Goal: Book appointment/travel/reservation

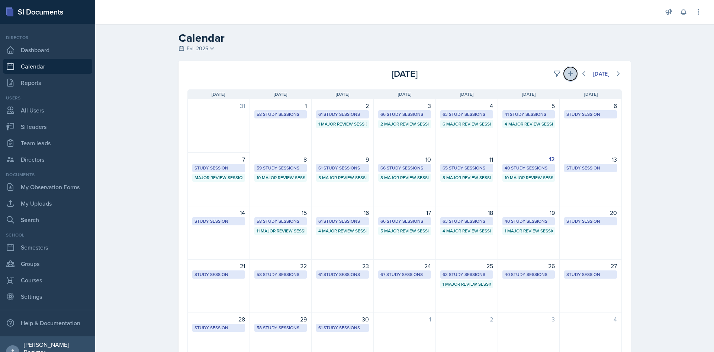
click at [569, 74] on icon at bounding box center [570, 73] width 5 height 5
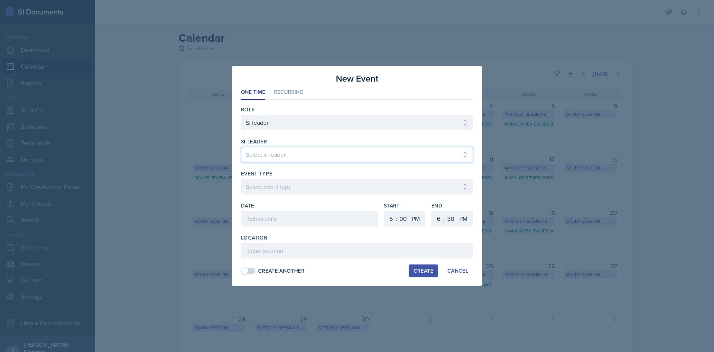
click at [337, 149] on select "Select si leader [PERSON_NAME] [PERSON_NAME] [PERSON_NAME] [PERSON_NAME] [PERSO…" at bounding box center [357, 155] width 232 height 16
select select "7d57830d-d911-4e29-a7c9-3645a4209369"
click at [241, 147] on select "Select si leader [PERSON_NAME] [PERSON_NAME] [PERSON_NAME] [PERSON_NAME] [PERSO…" at bounding box center [357, 155] width 232 height 16
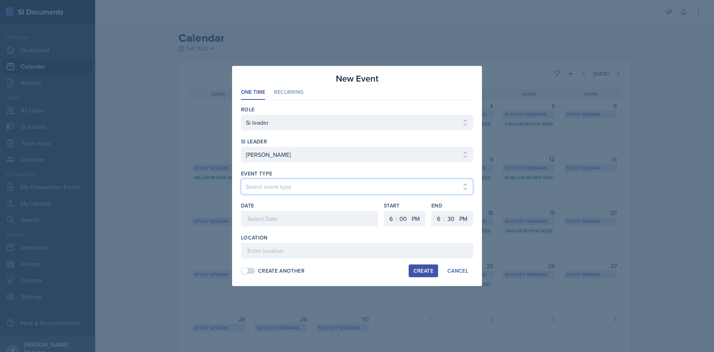
click at [307, 182] on select "Select event type Major Review Session Study Session" at bounding box center [357, 187] width 232 height 16
click at [241, 179] on select "Select event type Major Review Session Study Session" at bounding box center [357, 187] width 232 height 16
click at [297, 189] on select "Select event type Major Review Session Study Session" at bounding box center [357, 187] width 232 height 16
select select "66bb7cbf-e419-488b-a7ef-f63bc5f9ed04"
click at [241, 179] on select "Select event type Major Review Session Study Session" at bounding box center [357, 187] width 232 height 16
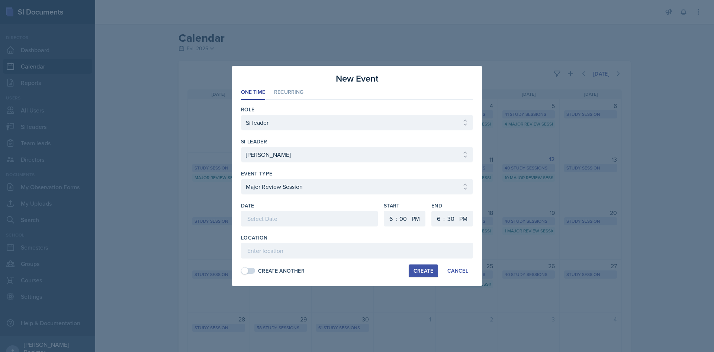
click at [285, 221] on div at bounding box center [309, 219] width 137 height 16
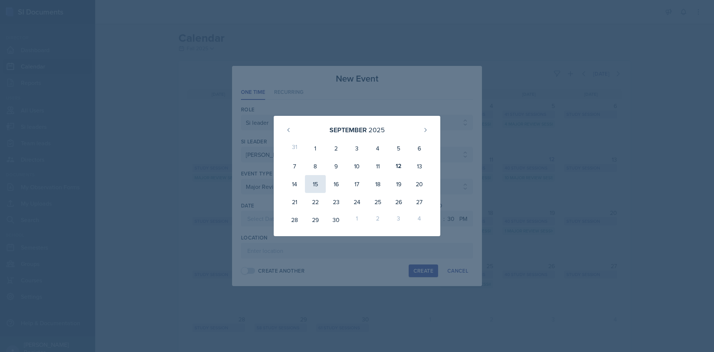
click at [307, 183] on div "15" at bounding box center [315, 184] width 21 height 18
type input "[DATE]"
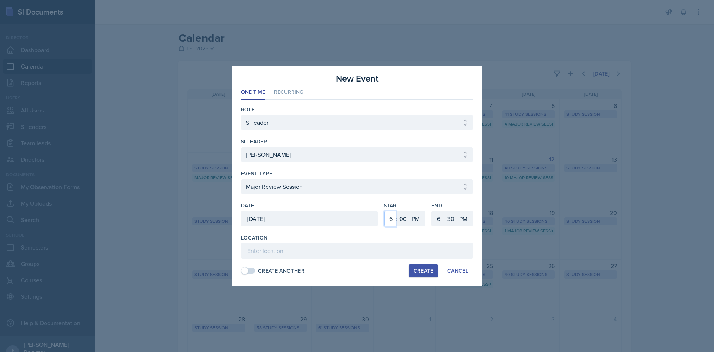
click at [389, 221] on select "1 2 3 4 5 6 7 8 9 10 11 12" at bounding box center [390, 219] width 12 height 16
select select "2"
click at [384, 211] on select "1 2 3 4 5 6 7 8 9 10 11 12" at bounding box center [390, 219] width 12 height 16
click at [407, 215] on select "00 05 10 15 20 25 30 35 40 45 50 55" at bounding box center [403, 219] width 12 height 16
select select "30"
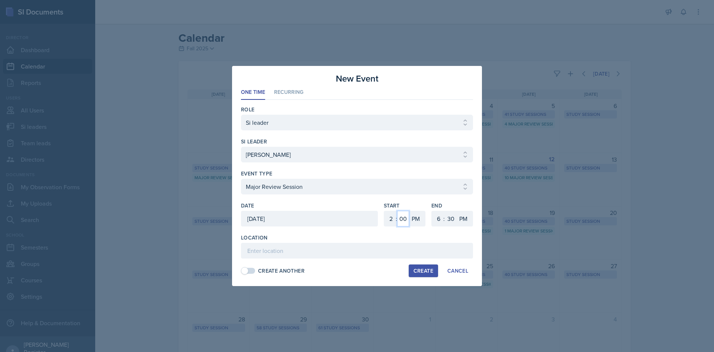
click at [397, 211] on select "00 05 10 15 20 25 30 35 40 45 50 55" at bounding box center [403, 219] width 12 height 16
click at [437, 217] on select "1 2 3 4 5 6 7 8 9 10 11 12" at bounding box center [438, 219] width 12 height 16
select select "4"
click at [432, 211] on select "1 2 3 4 5 6 7 8 9 10 11 12" at bounding box center [438, 219] width 12 height 16
click at [371, 253] on input at bounding box center [357, 251] width 232 height 16
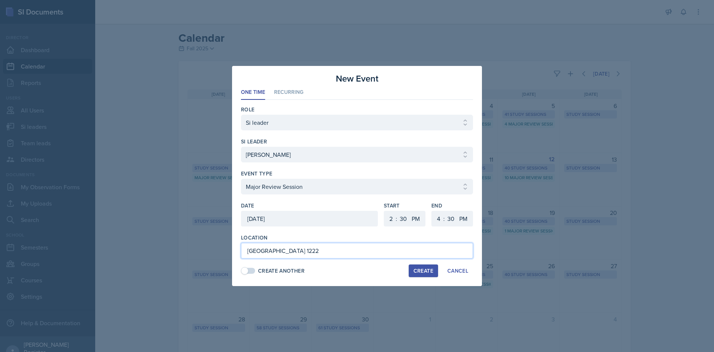
type input "[GEOGRAPHIC_DATA] 1222"
click at [422, 276] on button "Create" at bounding box center [423, 270] width 29 height 13
select select
select select "6"
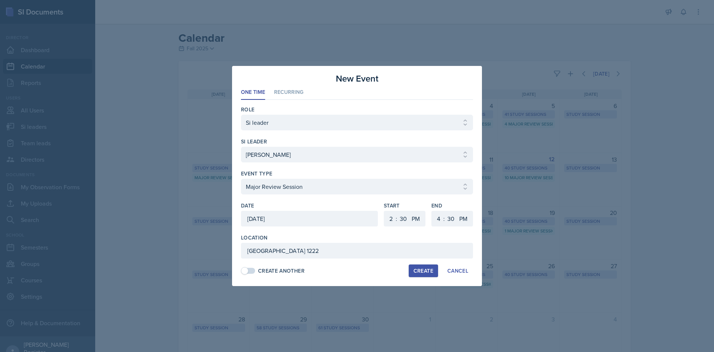
select select "0"
select select "6"
